Goal: Find contact information: Find contact information

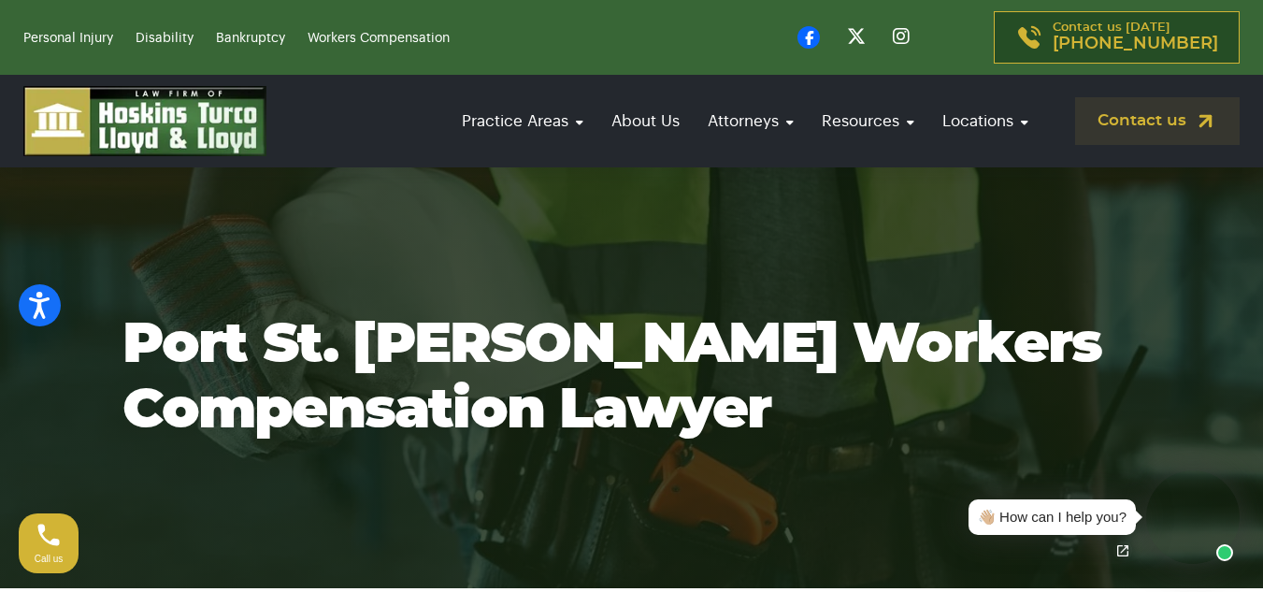
click at [1142, 79] on div "Practice Areas Workers’ Comp Insurance Florida Chapter 440 Statute Lawyer About…" at bounding box center [631, 121] width 1263 height 93
click at [1169, 125] on link "Contact us" at bounding box center [1157, 121] width 165 height 48
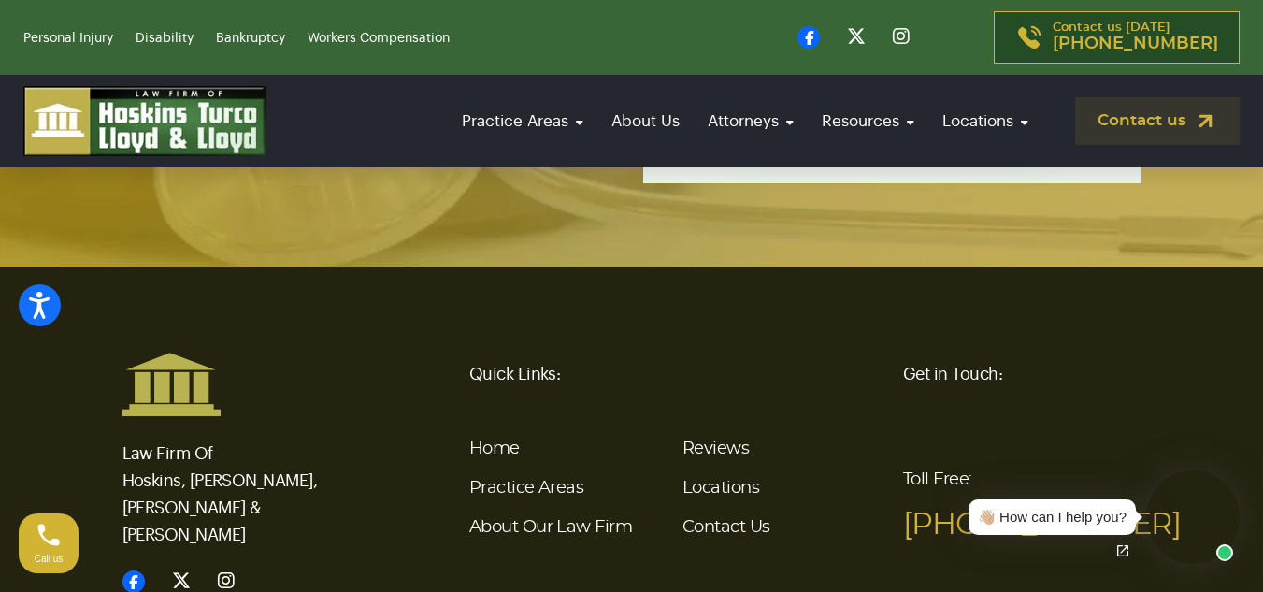
scroll to position [4624, 0]
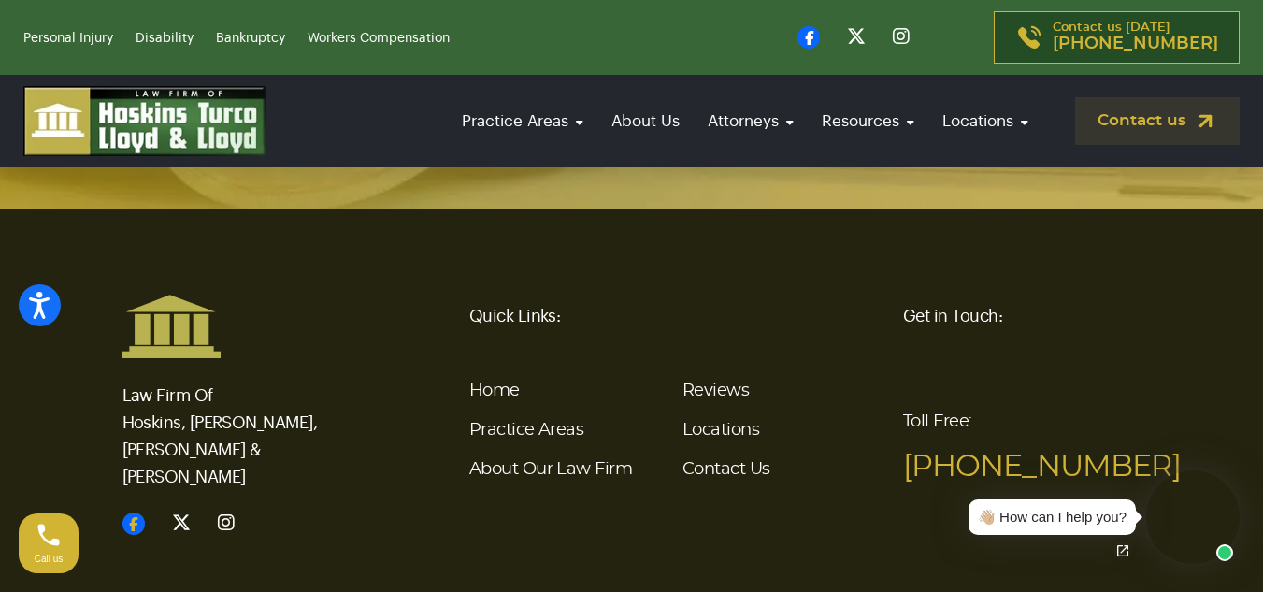
click at [132, 512] on icon at bounding box center [133, 523] width 22 height 22
